Goal: Information Seeking & Learning: Find specific fact

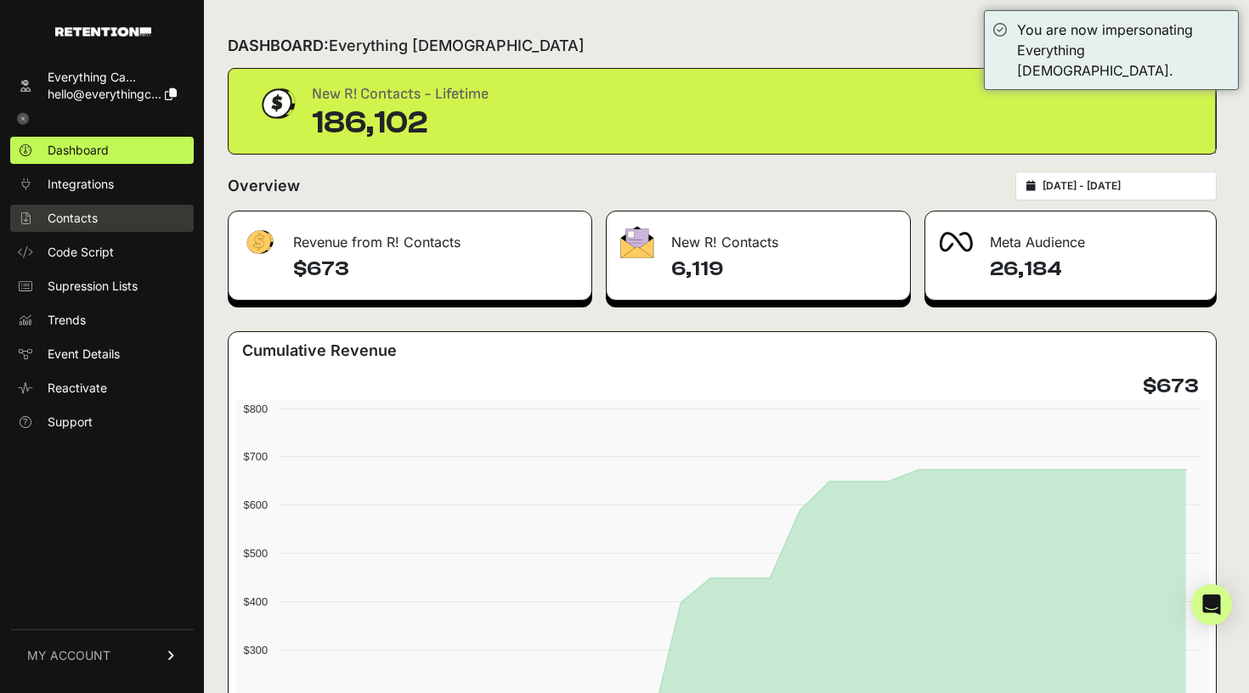
click at [71, 215] on span "Contacts" at bounding box center [73, 218] width 50 height 17
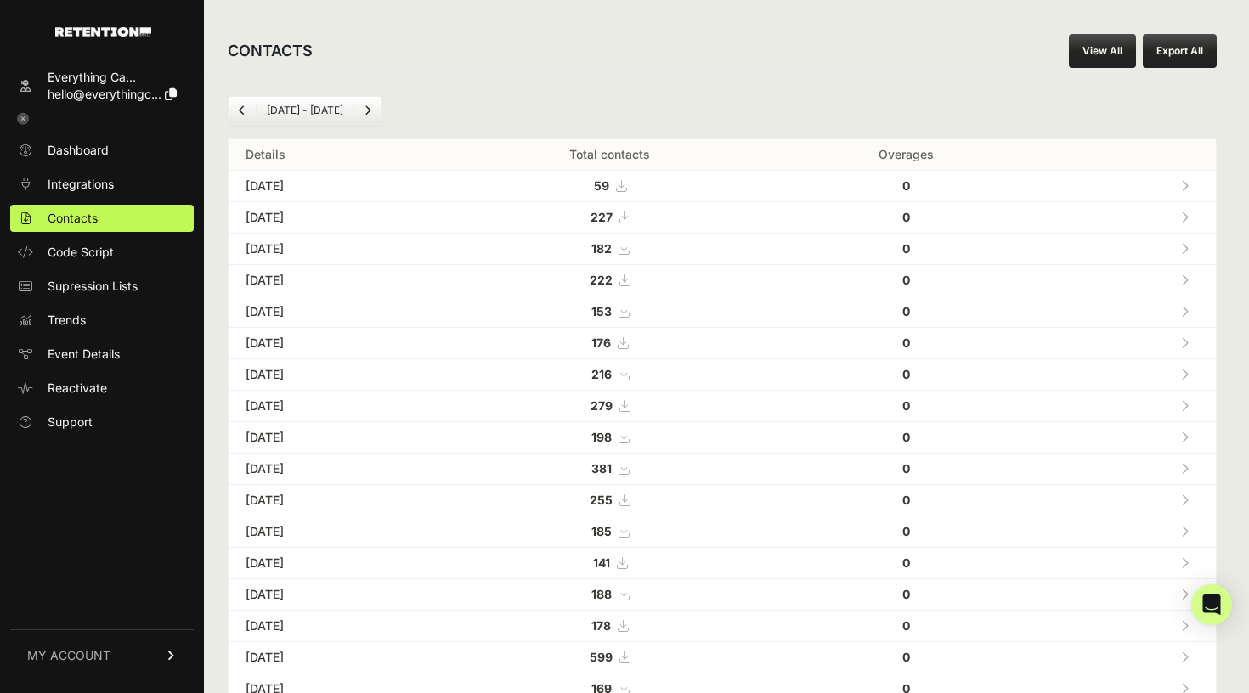
click at [326, 112] on li "Aug 24 - Sep 24" at bounding box center [305, 111] width 98 height 14
click at [334, 109] on li "Aug 24 - Sep 24" at bounding box center [305, 111] width 98 height 14
click at [256, 103] on ul "Aug 24 - Sep 24" at bounding box center [305, 110] width 155 height 29
click at [347, 108] on li "Aug 24 - Sep 24" at bounding box center [305, 111] width 98 height 14
click at [1093, 31] on div "CONTACTS View All Export All" at bounding box center [722, 51] width 1036 height 54
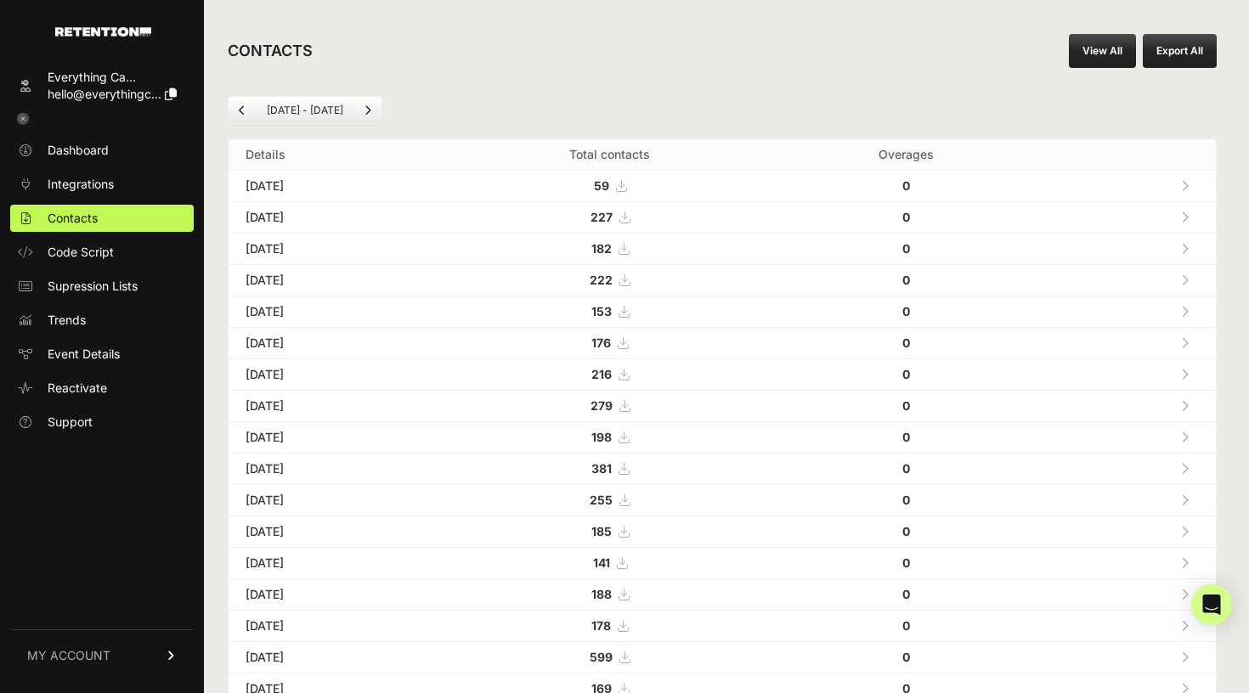
click at [1095, 52] on link "View All" at bounding box center [1102, 51] width 67 height 34
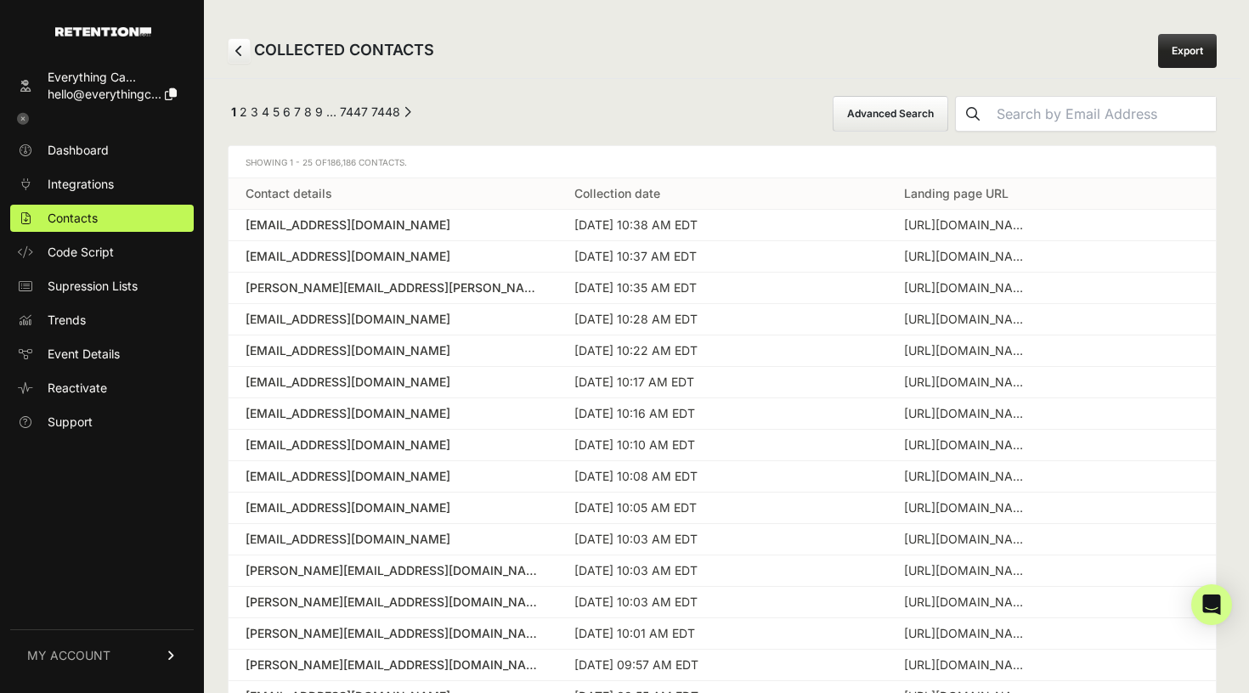
click at [857, 115] on button "Advanced Search" at bounding box center [891, 114] width 116 height 36
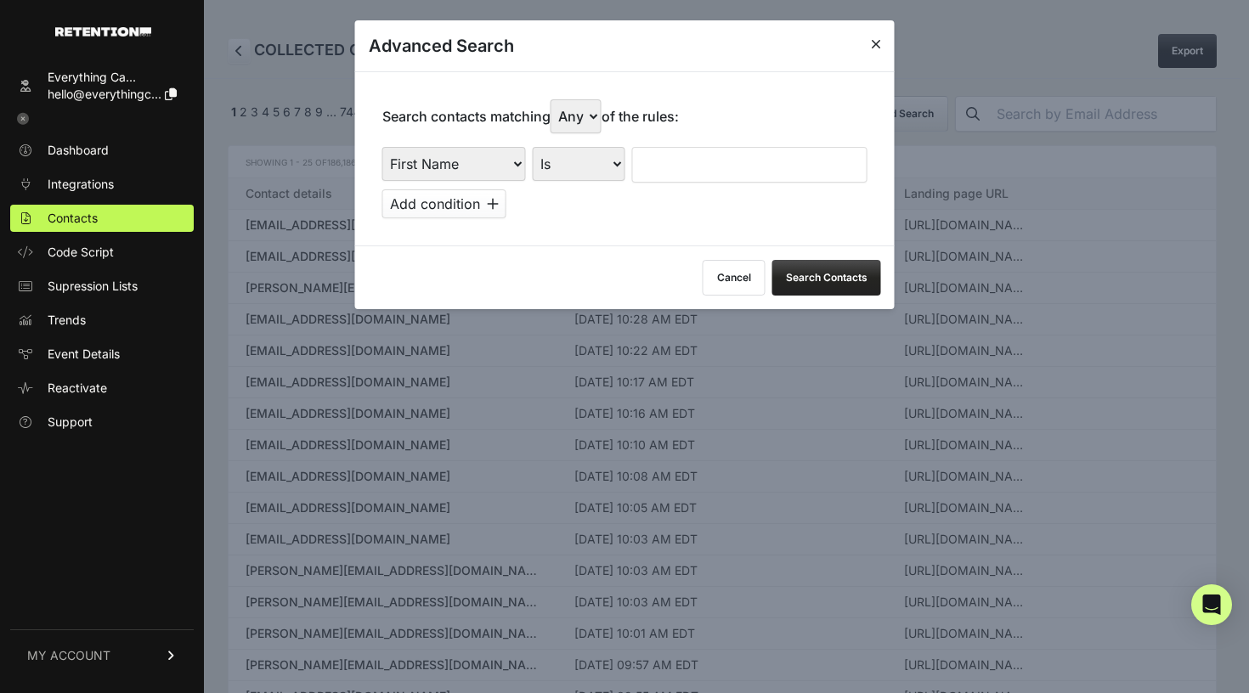
select select "landing_page_domain"
select select "contains"
click at [678, 157] on input "text" at bounding box center [749, 165] width 235 height 36
type input "cluny"
click at [483, 189] on button "Add condition" at bounding box center [444, 203] width 124 height 29
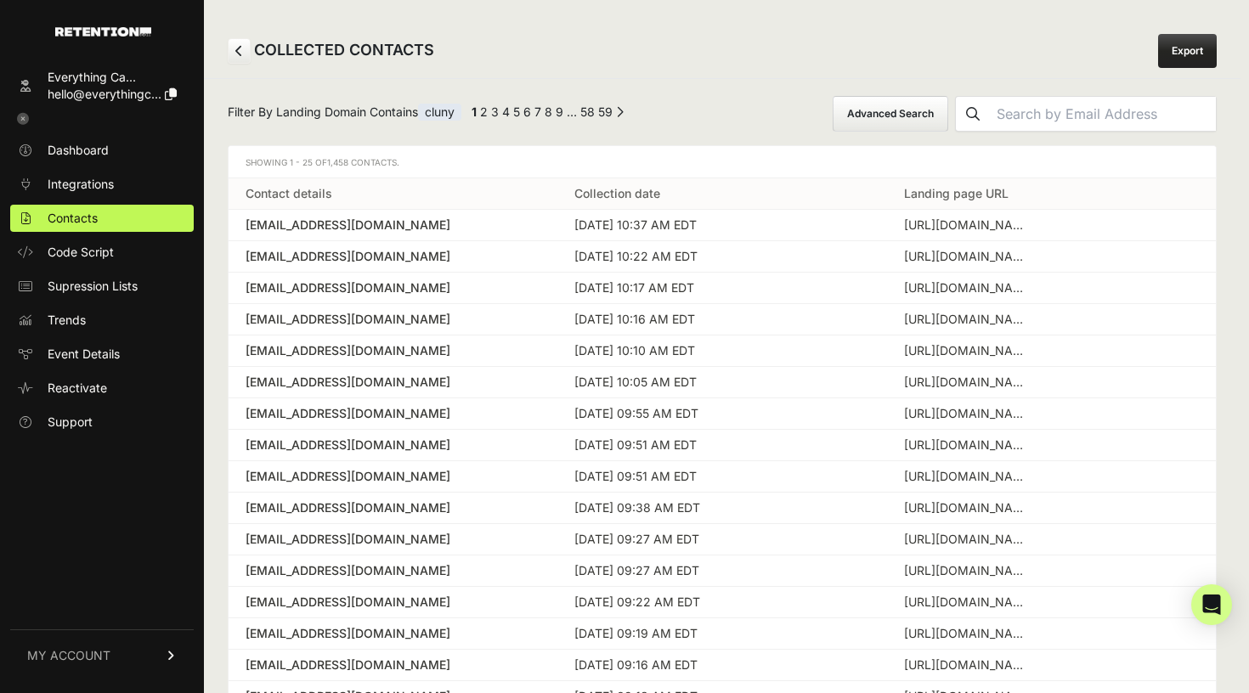
click at [914, 121] on button "Advanced Search" at bounding box center [891, 114] width 116 height 36
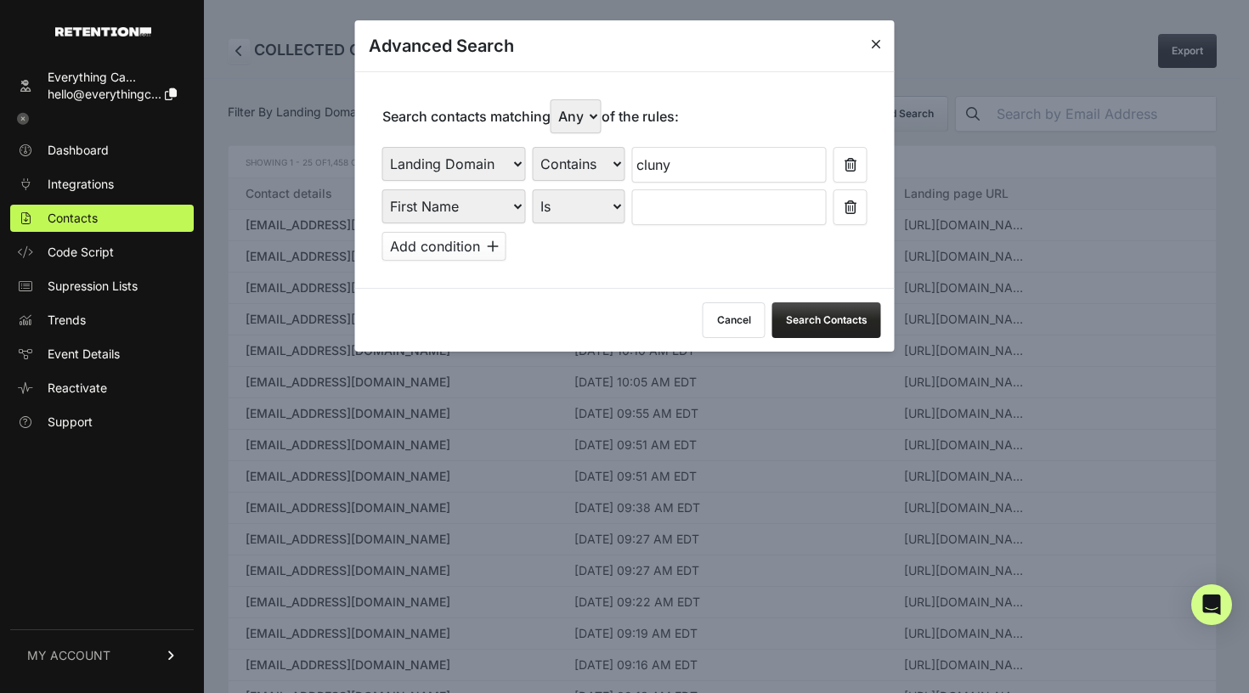
select select "true"
select select "file_date"
select select "is_between"
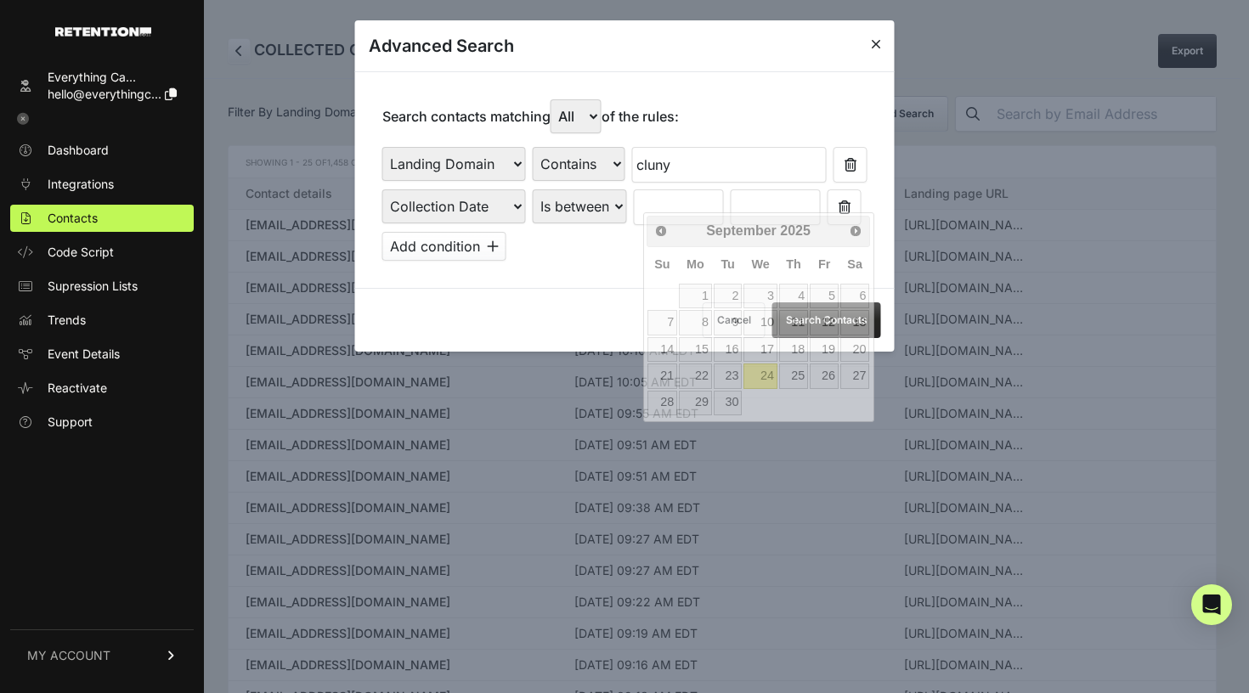
click at [695, 198] on input "text" at bounding box center [679, 207] width 90 height 36
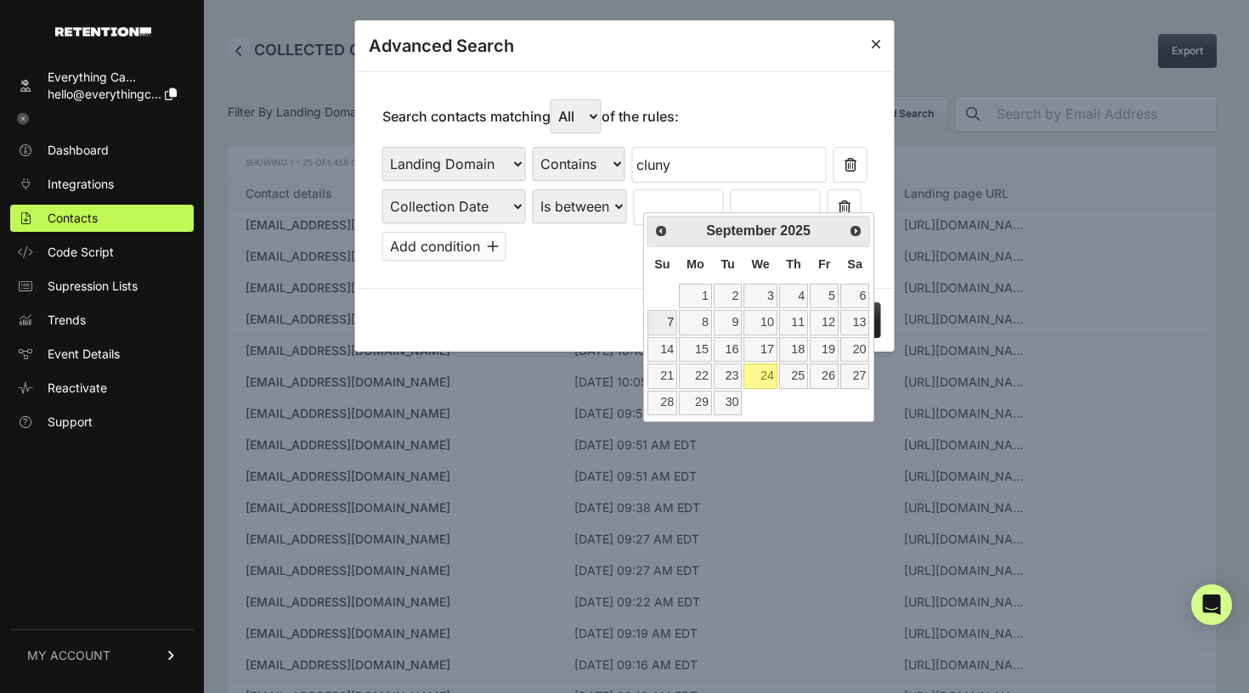
click at [669, 324] on link "7" at bounding box center [662, 322] width 30 height 25
type input "[DATE]"
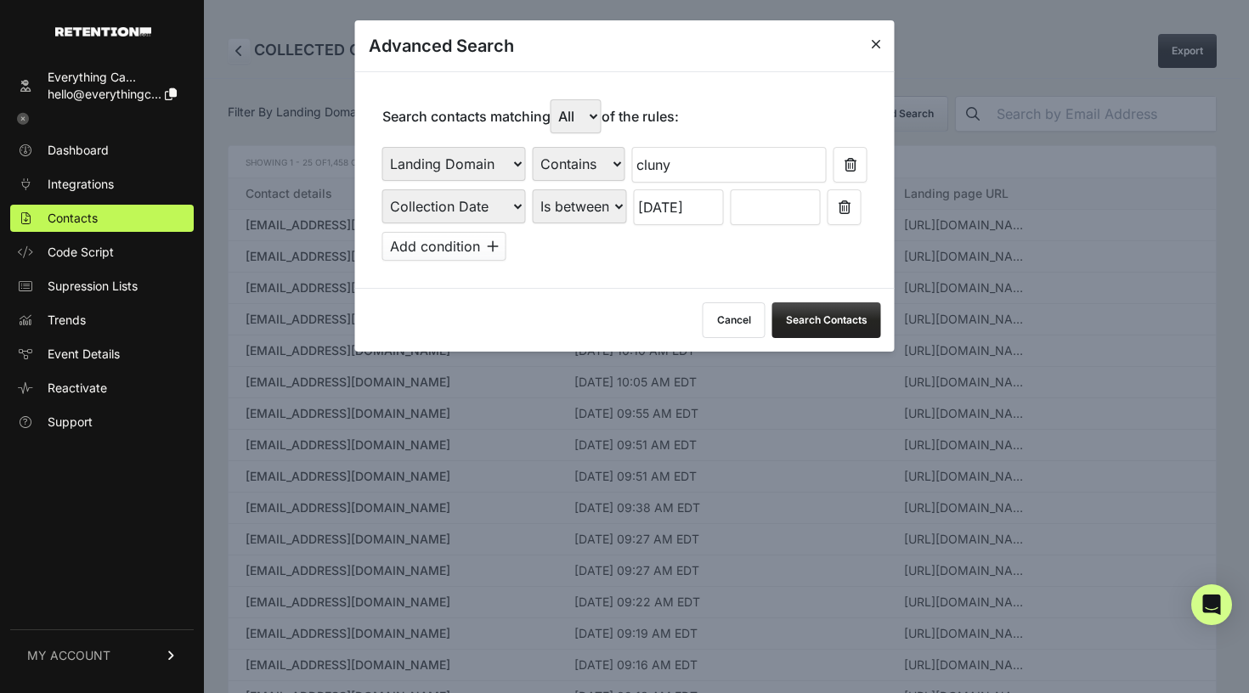
click at [810, 200] on input "text" at bounding box center [776, 207] width 90 height 36
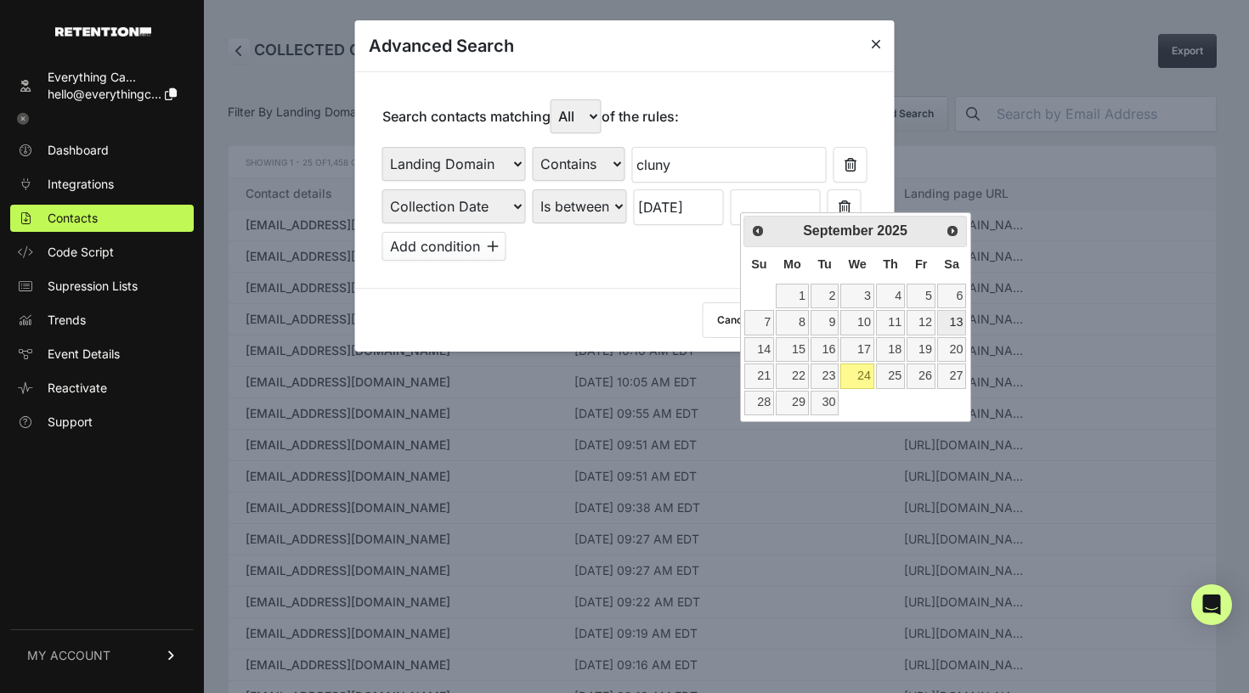
click at [946, 321] on link "13" at bounding box center [951, 322] width 29 height 25
type input "[DATE]"
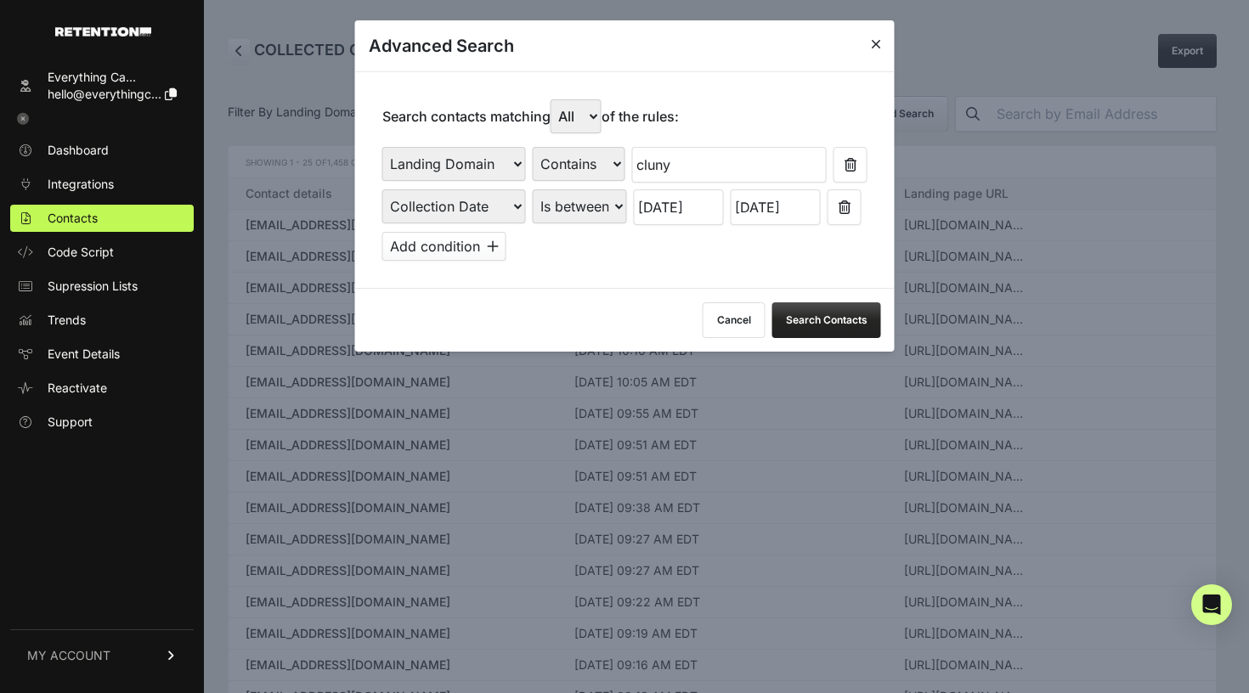
click at [836, 314] on button "Search Contacts" at bounding box center [826, 320] width 109 height 36
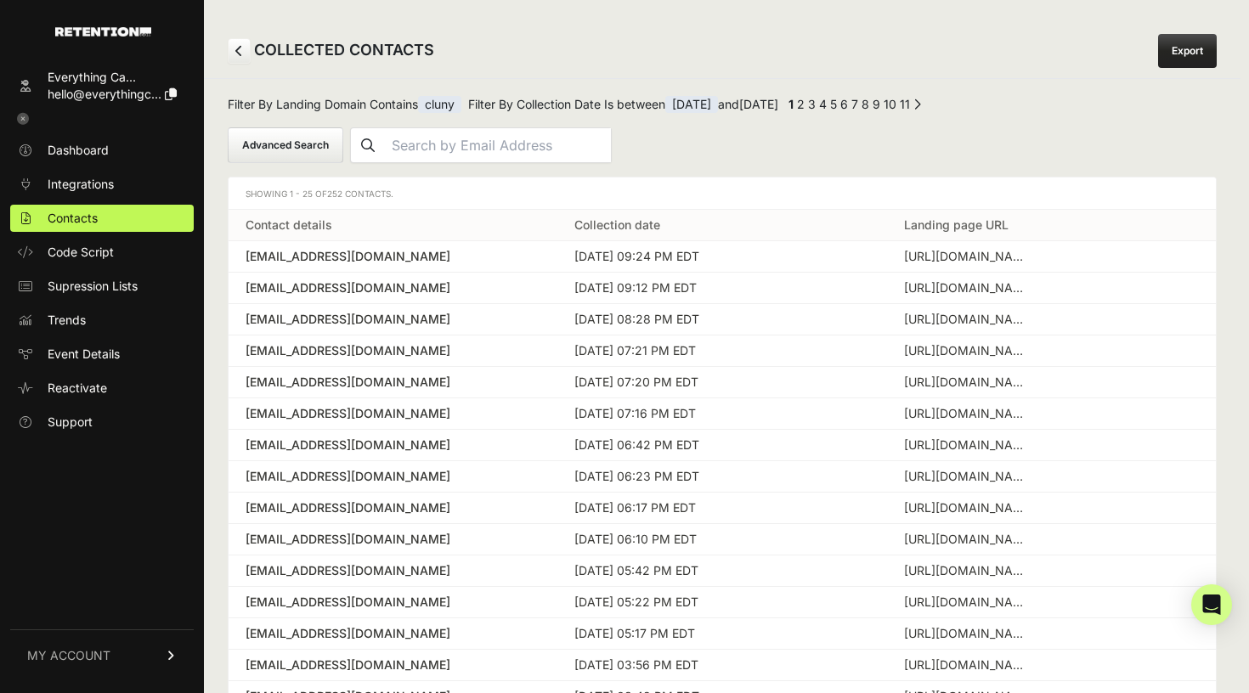
click at [309, 150] on button "Advanced Search" at bounding box center [286, 145] width 116 height 36
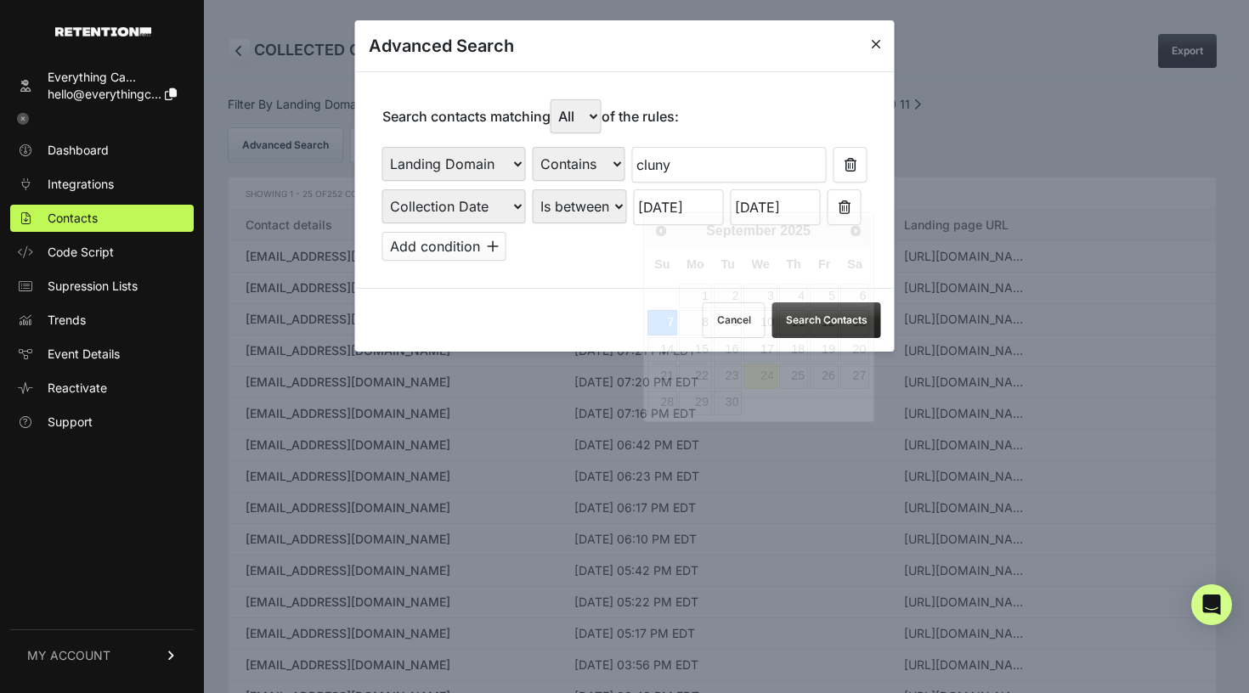
click at [685, 199] on input "[DATE]" at bounding box center [679, 207] width 90 height 36
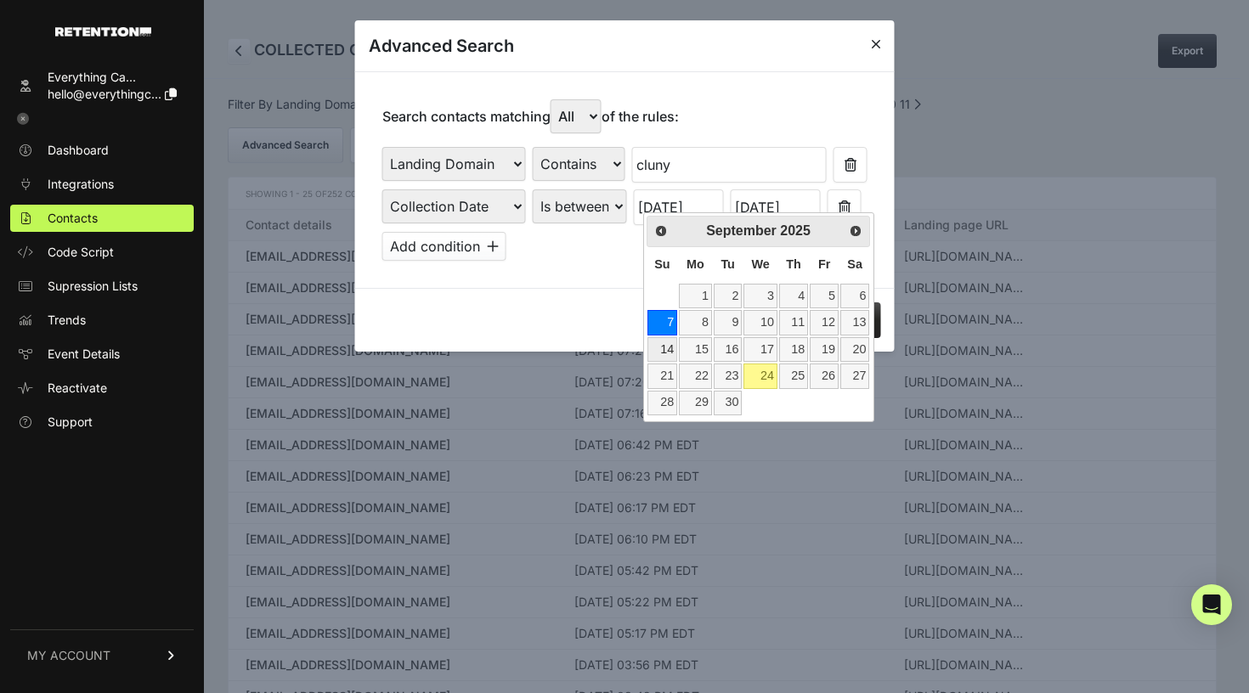
click at [666, 343] on link "14" at bounding box center [662, 349] width 30 height 25
type input "[DATE]"
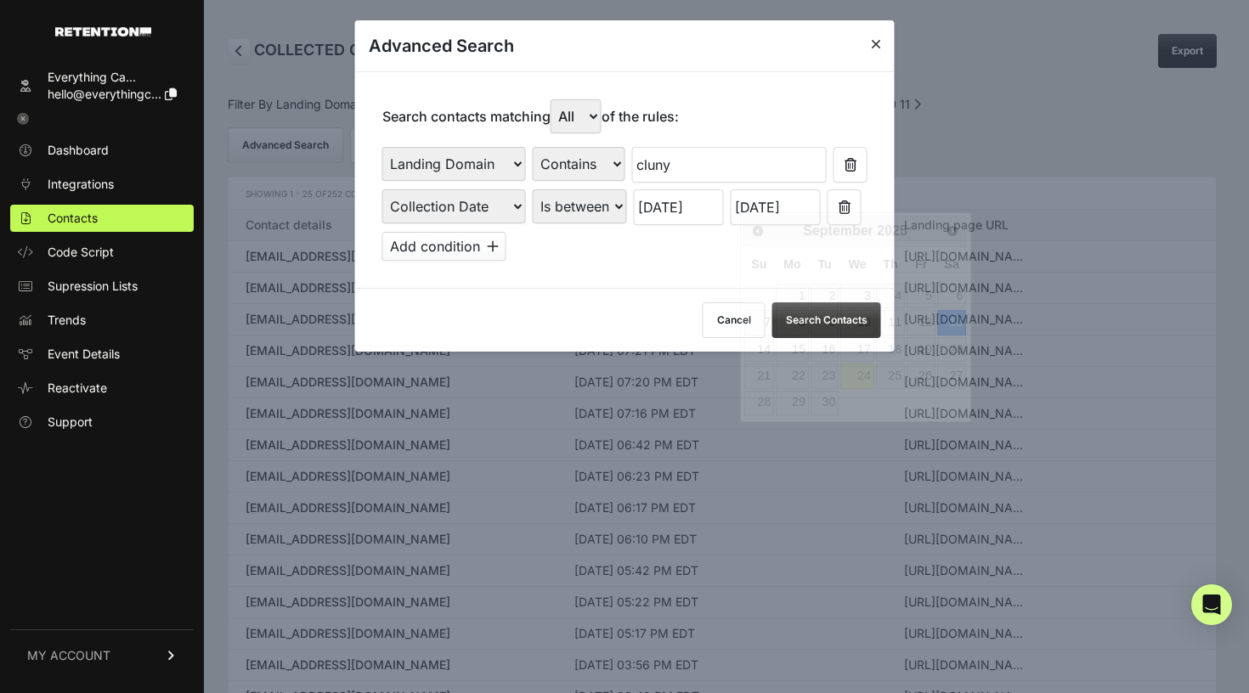
click at [801, 197] on input "[DATE]" at bounding box center [776, 207] width 90 height 36
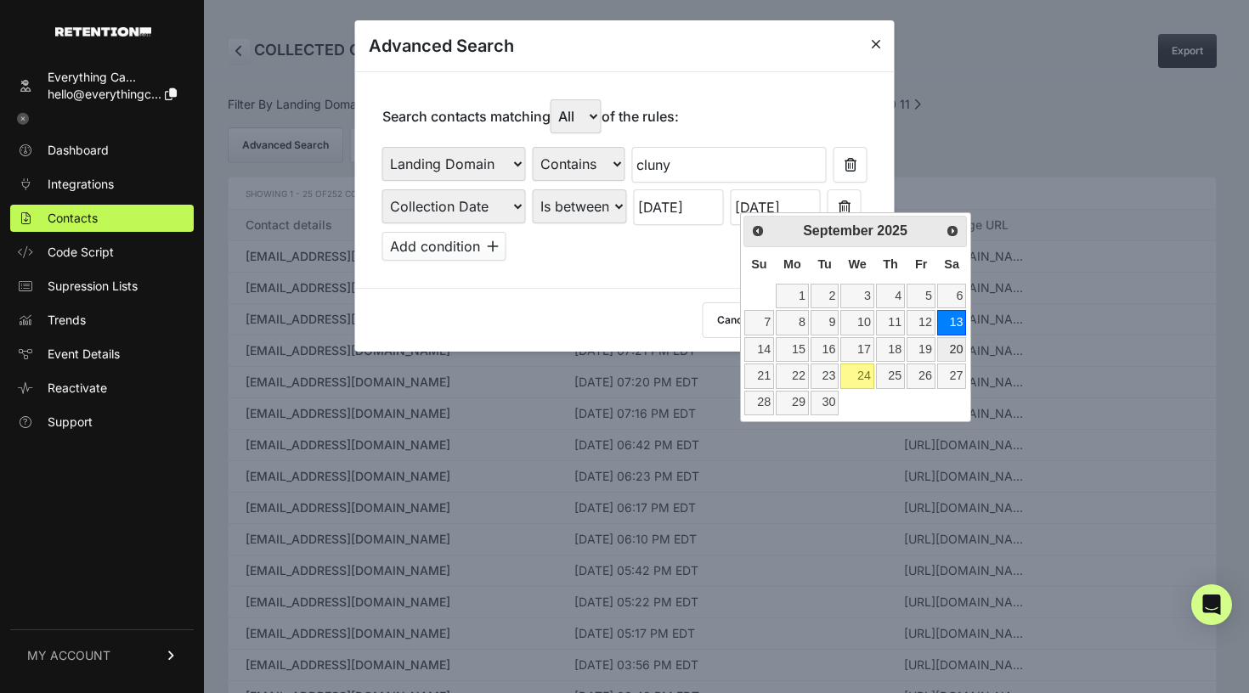
click at [949, 344] on link "20" at bounding box center [951, 349] width 29 height 25
type input "[DATE]"
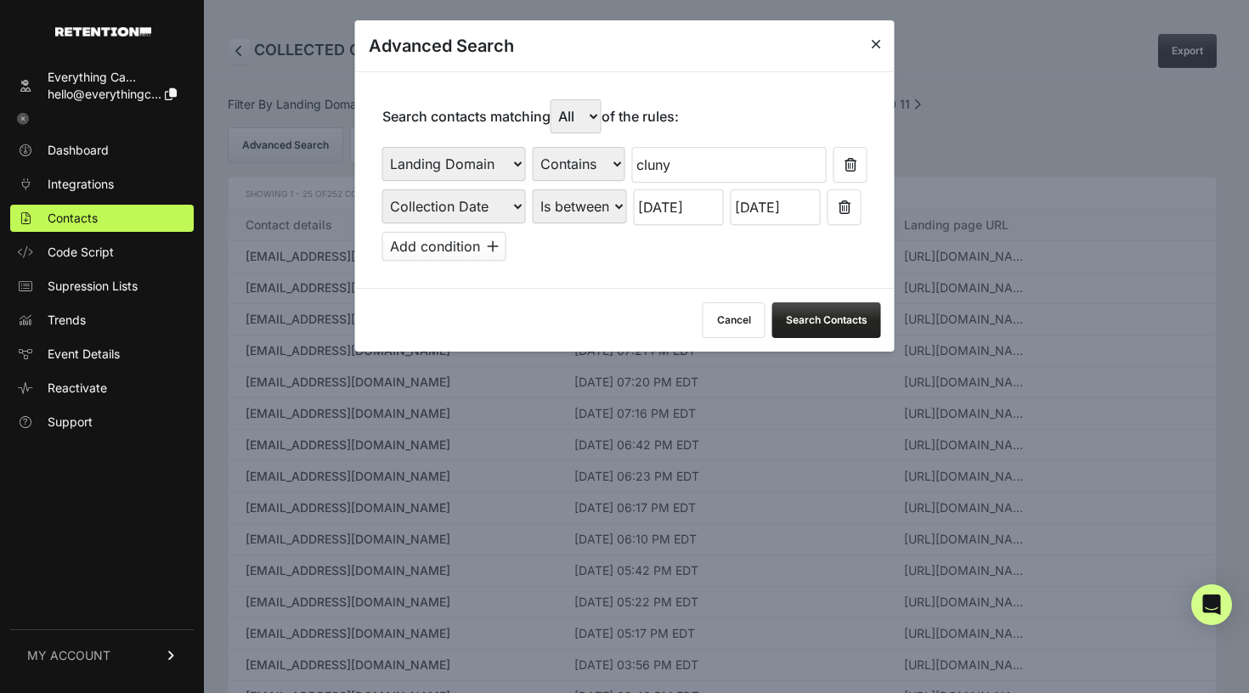
click at [837, 305] on button "Search Contacts" at bounding box center [826, 320] width 109 height 36
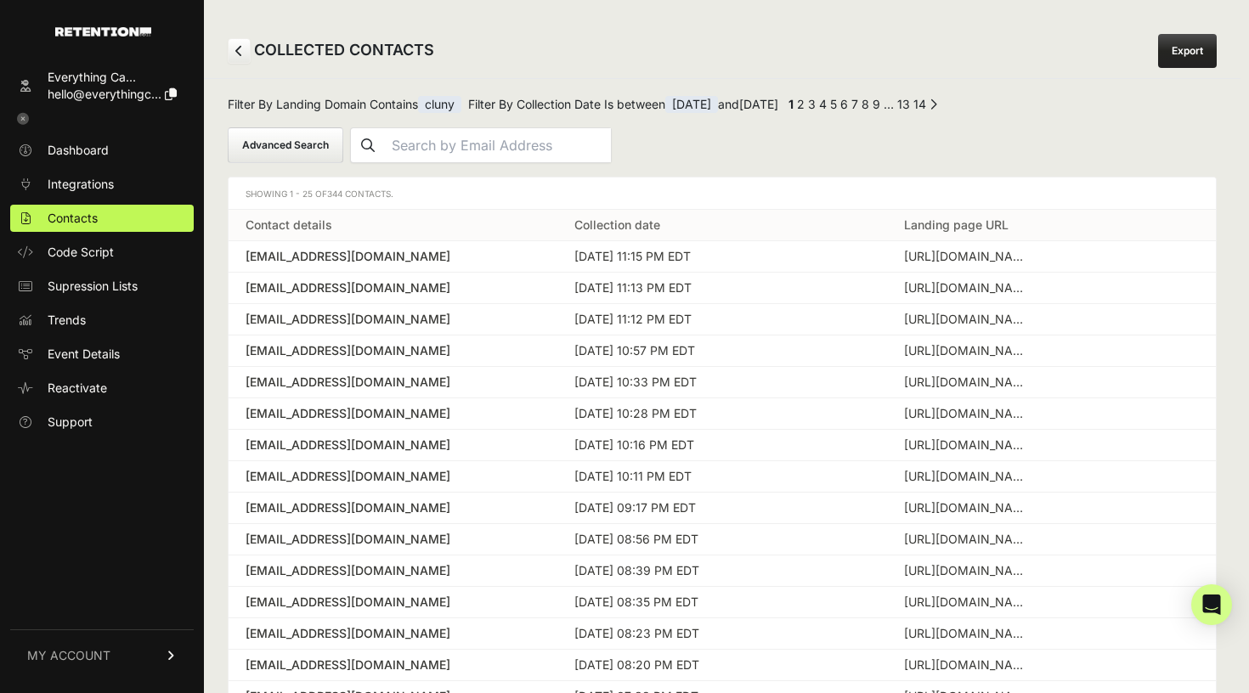
click at [306, 148] on button "Advanced Search" at bounding box center [286, 145] width 116 height 36
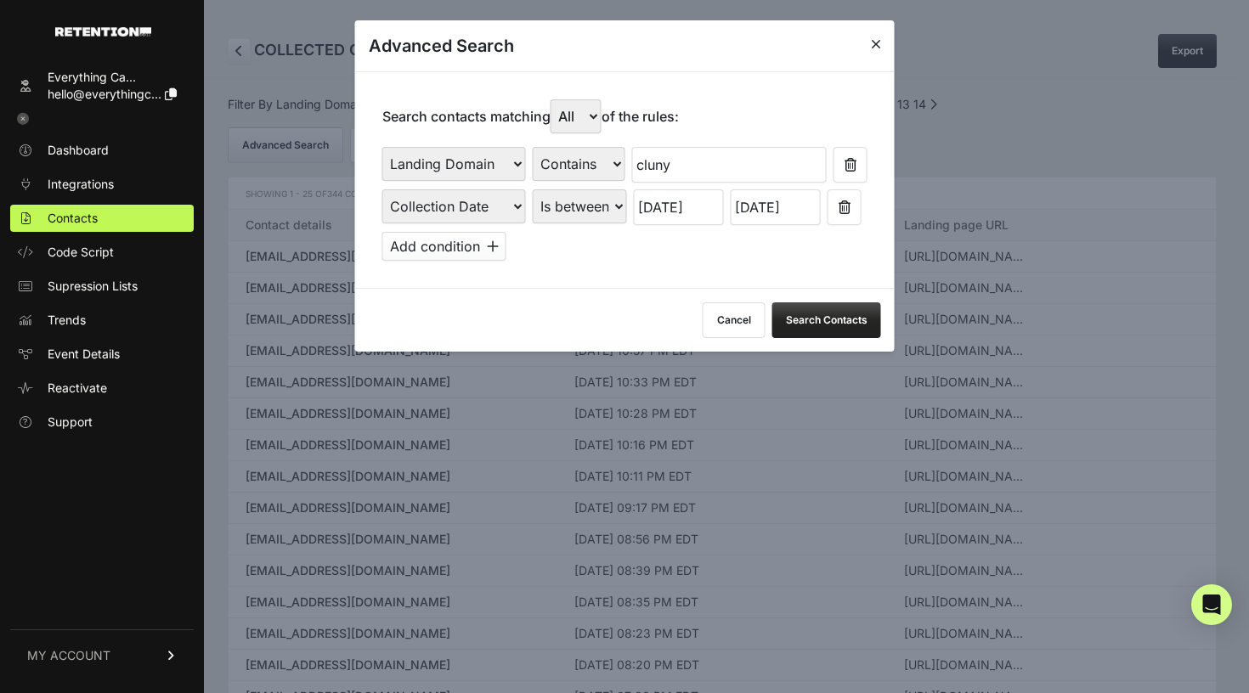
click at [664, 205] on input "[DATE]" at bounding box center [679, 207] width 90 height 36
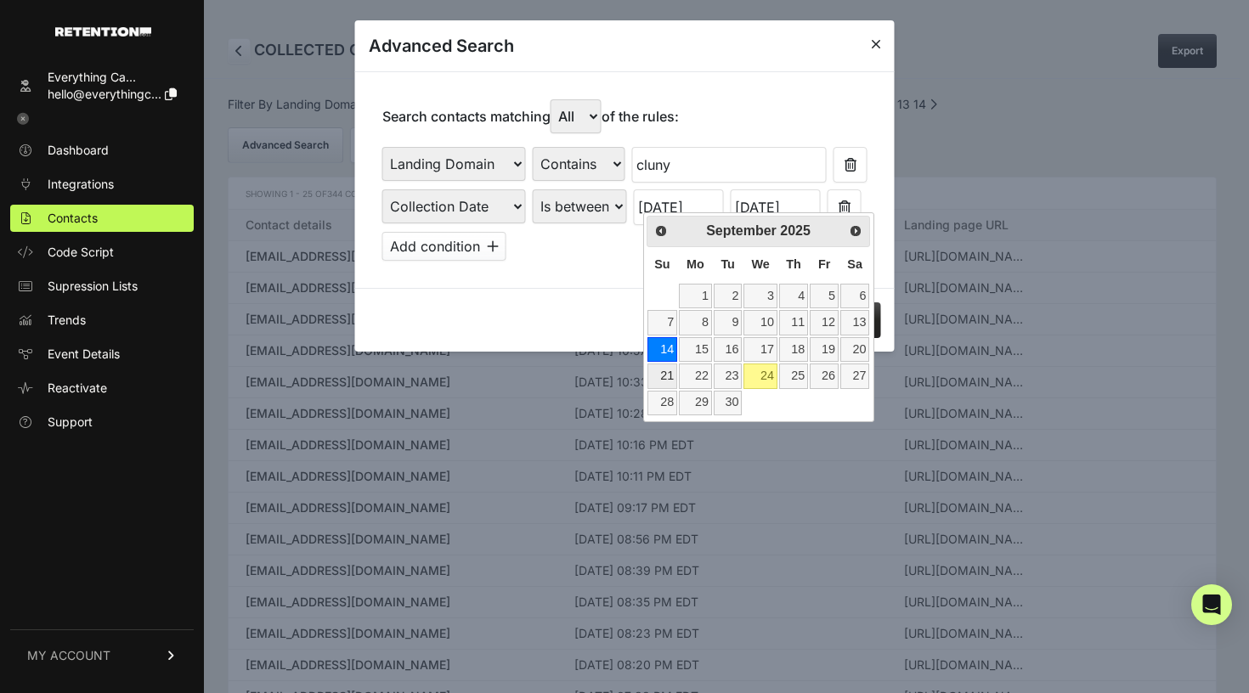
click at [661, 368] on link "21" at bounding box center [662, 376] width 30 height 25
type input "[DATE]"
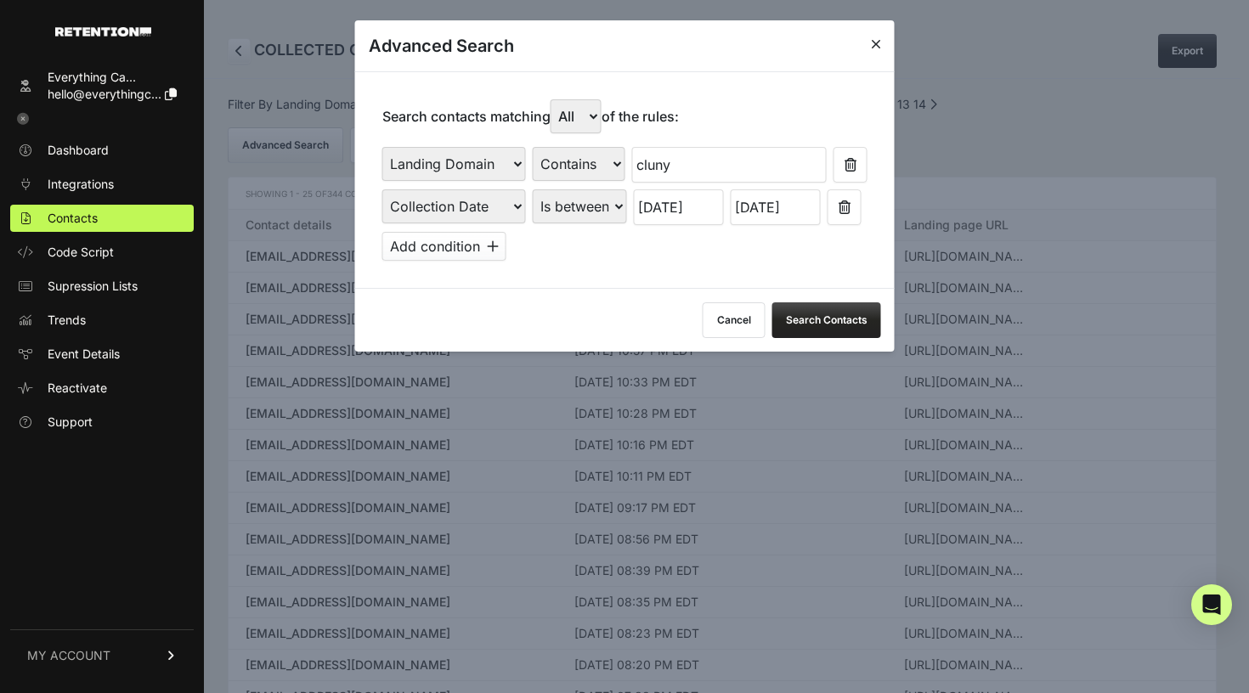
click at [781, 200] on input "[DATE]" at bounding box center [776, 207] width 90 height 36
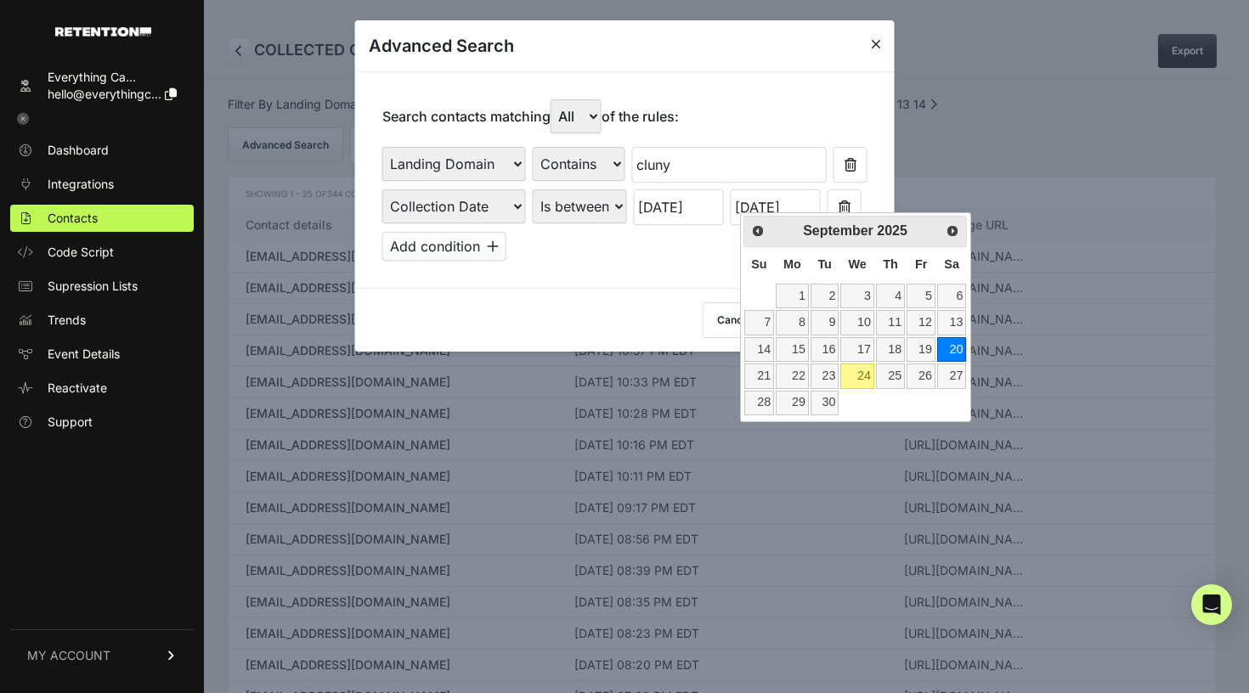
click at [850, 366] on link "24" at bounding box center [856, 376] width 33 height 25
type input "[DATE]"
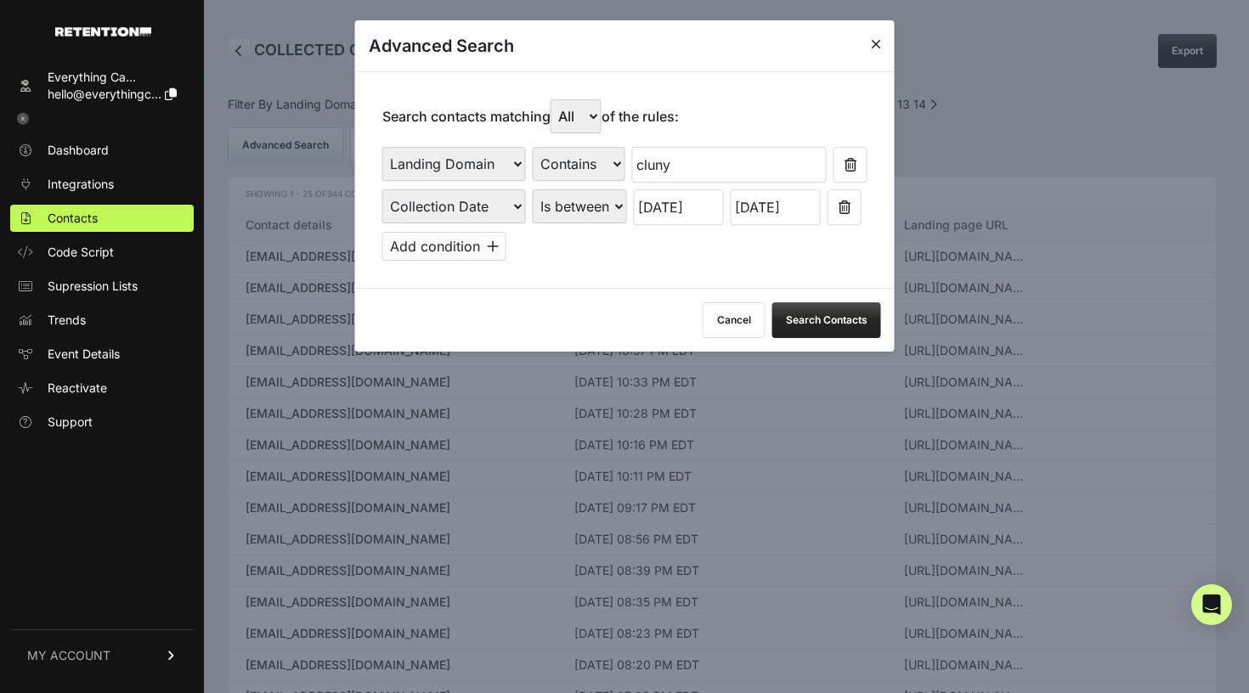
click at [833, 308] on button "Search Contacts" at bounding box center [826, 320] width 109 height 36
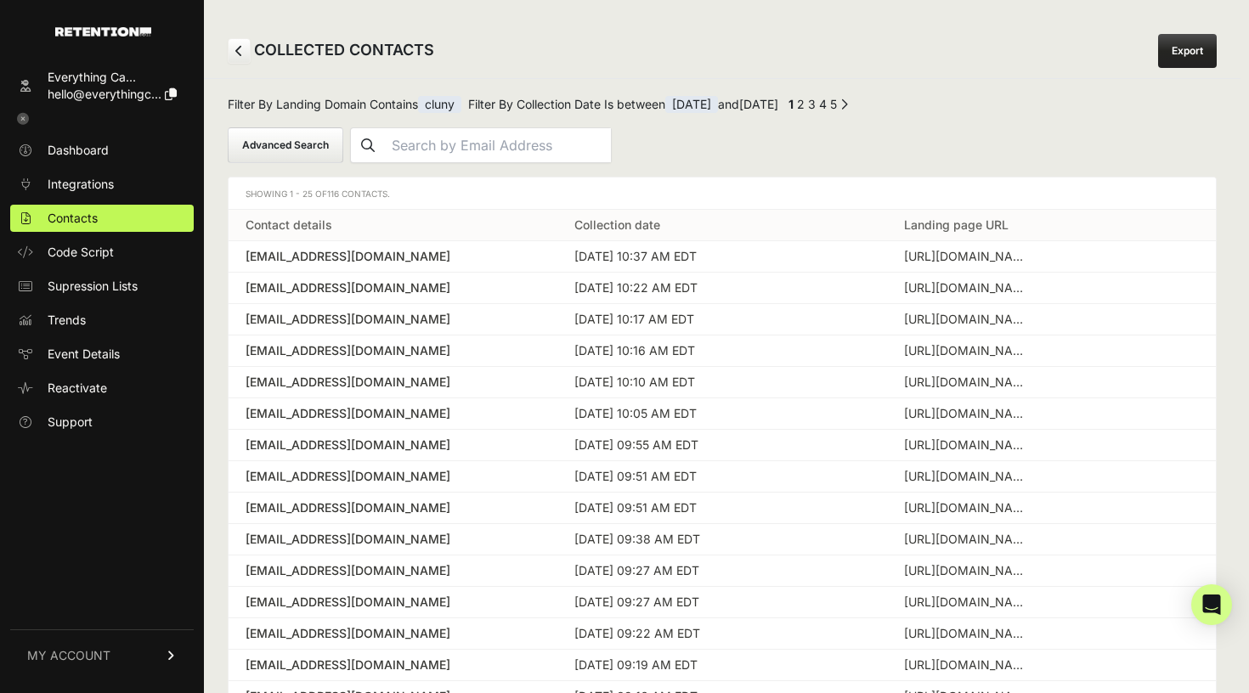
click at [304, 140] on button "Advanced Search" at bounding box center [286, 145] width 116 height 36
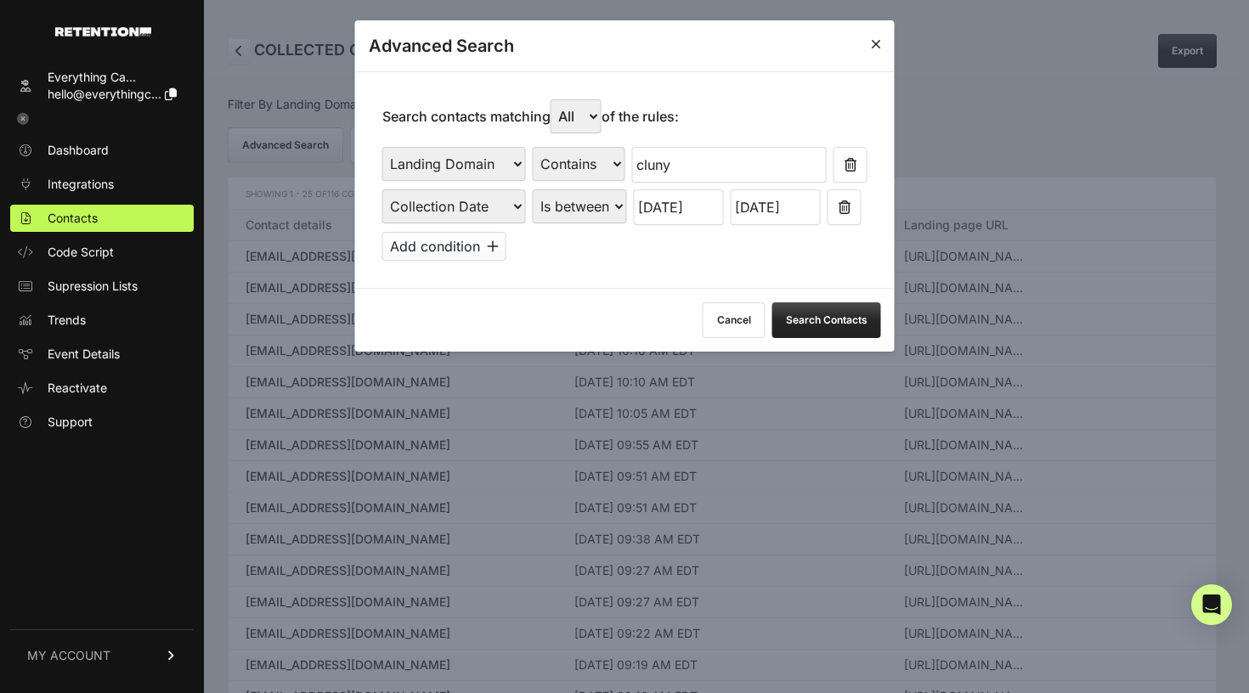
click at [492, 240] on icon at bounding box center [493, 247] width 12 height 14
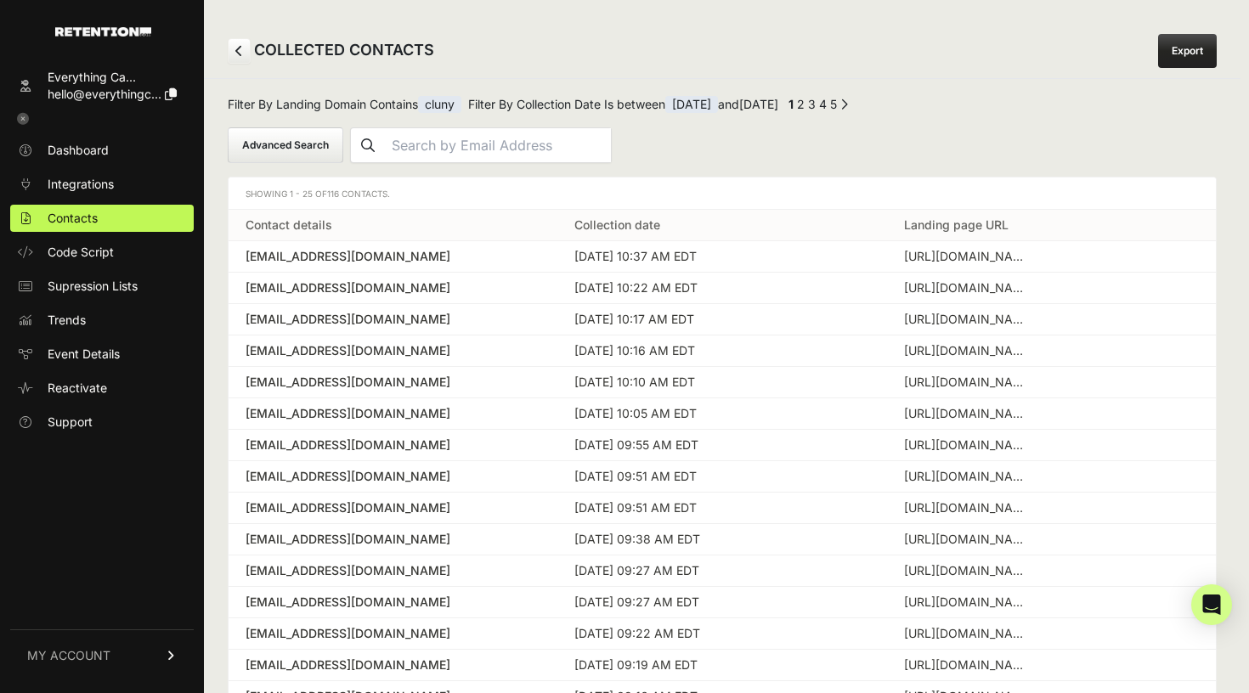
click at [299, 138] on button "Advanced Search" at bounding box center [286, 145] width 116 height 36
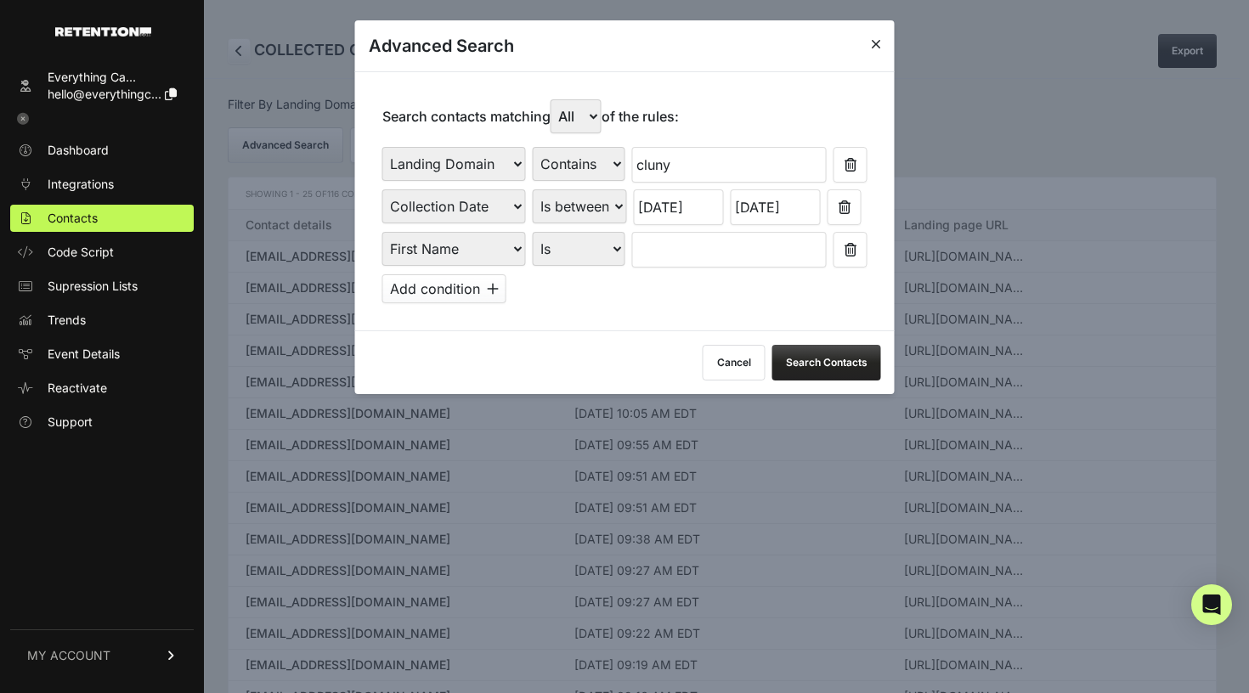
click at [729, 353] on button "Cancel" at bounding box center [734, 363] width 63 height 36
